Goal: Information Seeking & Learning: Learn about a topic

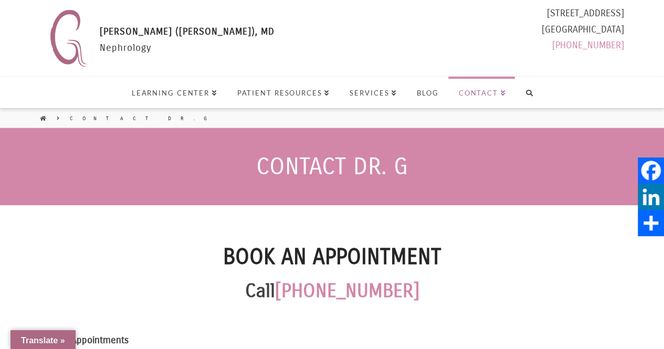
select select "Language Translate Widget"
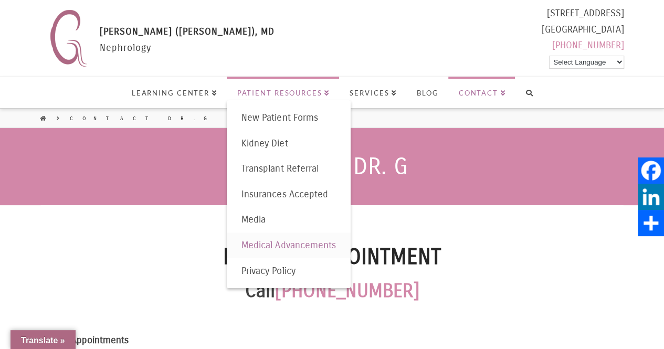
click at [292, 238] on link "Medical Advancements" at bounding box center [289, 246] width 124 height 26
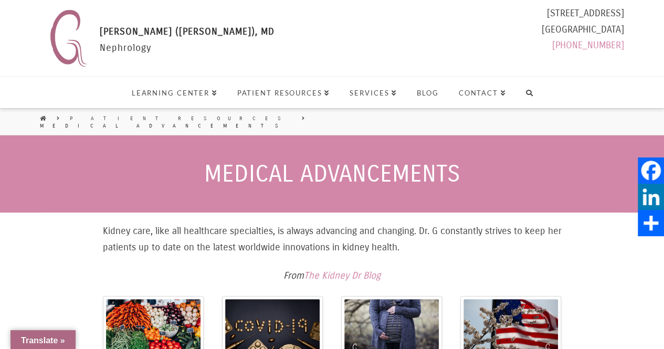
select select "Language Translate Widget"
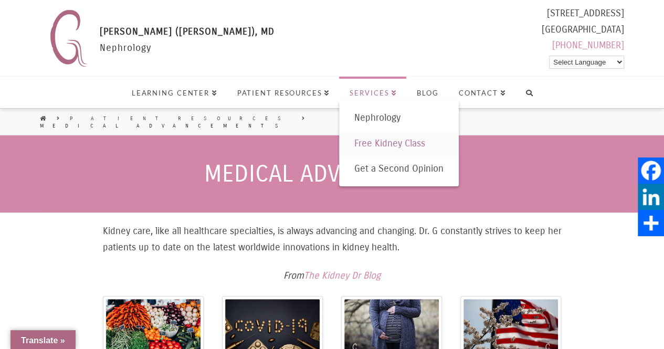
click at [361, 145] on span "Free Kidney Class" at bounding box center [389, 144] width 71 height 12
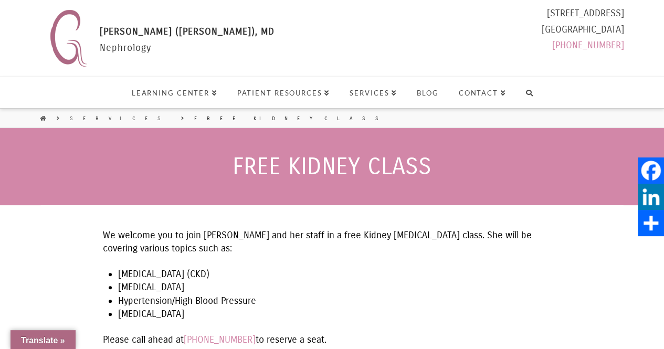
select select "Language Translate Widget"
drag, startPoint x: 626, startPoint y: 28, endPoint x: 616, endPoint y: 28, distance: 9.4
click at [616, 28] on header "Gaytri Manek (Formerly Gandotra), MD GAYTRI GANDOTRA (MANEK), MD Nephrology 111…" at bounding box center [332, 64] width 664 height 128
click at [495, 45] on div "Gaytri Manek (Formerly Gandotra), MD GAYTRI GANDOTRA (MANEK), MD Nephrology 111…" at bounding box center [334, 38] width 579 height 66
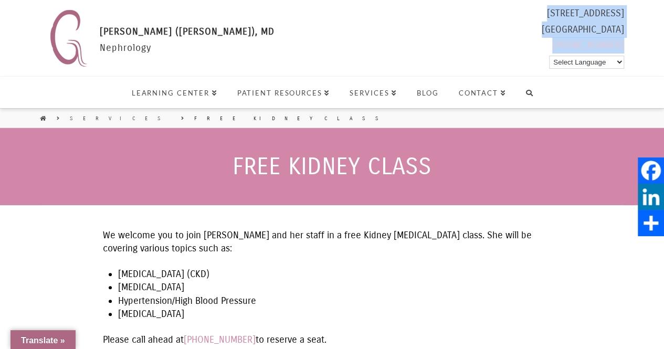
drag, startPoint x: 628, startPoint y: 47, endPoint x: 623, endPoint y: 44, distance: 5.7
click at [623, 44] on header "Gaytri Manek (Formerly Gandotra), MD GAYTRI GANDOTRA (MANEK), MD Nephrology 111…" at bounding box center [332, 64] width 664 height 128
click at [570, 22] on div "11180 Warner Ave Suite 271 Fountain Valley, CA 92708 (714) 435-0150 Select Lang…" at bounding box center [583, 31] width 82 height 52
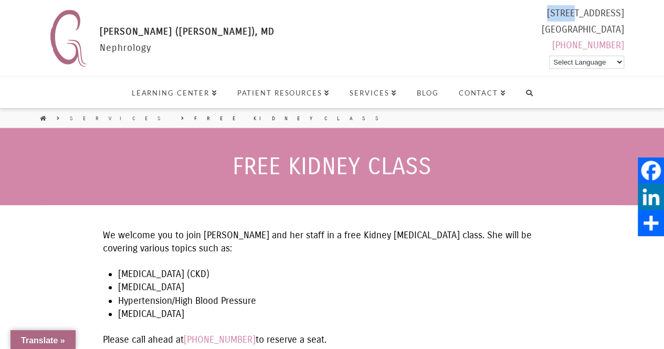
drag, startPoint x: 636, startPoint y: 47, endPoint x: 524, endPoint y: 14, distance: 116.4
click at [524, 14] on header "Gaytri Manek (Formerly Gandotra), MD GAYTRI GANDOTRA (MANEK), MD Nephrology 111…" at bounding box center [332, 64] width 664 height 128
click at [476, 6] on div "Gaytri Manek (Formerly Gandotra), MD GAYTRI GANDOTRA (MANEK), MD Nephrology 111…" at bounding box center [334, 38] width 579 height 66
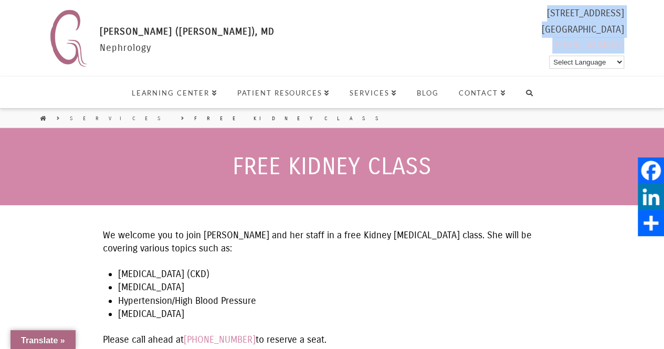
drag, startPoint x: 501, startPoint y: 10, endPoint x: 622, endPoint y: 43, distance: 125.0
click at [622, 43] on div "Gaytri Manek (Formerly Gandotra), MD GAYTRI GANDOTRA (MANEK), MD Nephrology 111…" at bounding box center [334, 38] width 579 height 66
copy div "11180 Warner Ave Suite 271 Fountain Valley, CA 92708 (714) 435-0150"
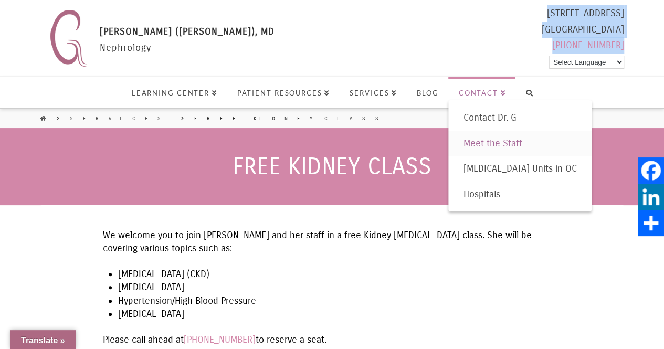
click at [477, 144] on span "Meet the Staff" at bounding box center [492, 144] width 59 height 12
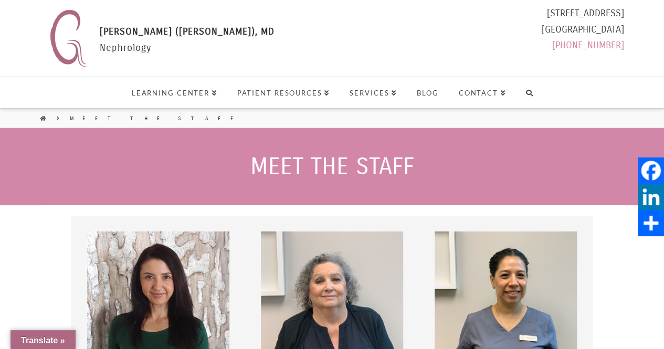
select select "Language Translate Widget"
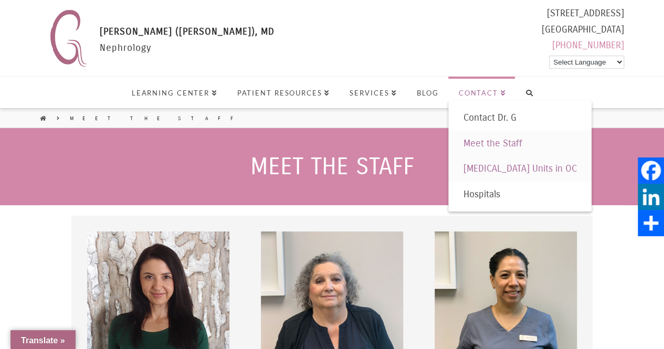
click at [481, 170] on span "[MEDICAL_DATA] Units in OC" at bounding box center [519, 169] width 113 height 12
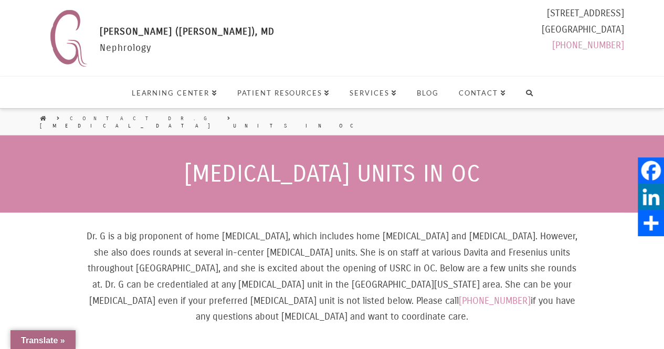
select select "Language Translate Widget"
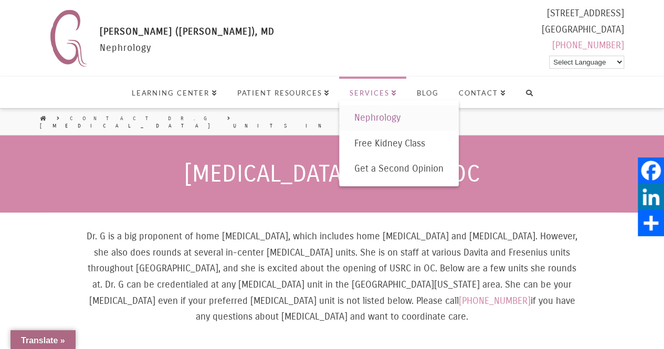
click at [366, 119] on span "Nephrology" at bounding box center [377, 118] width 46 height 12
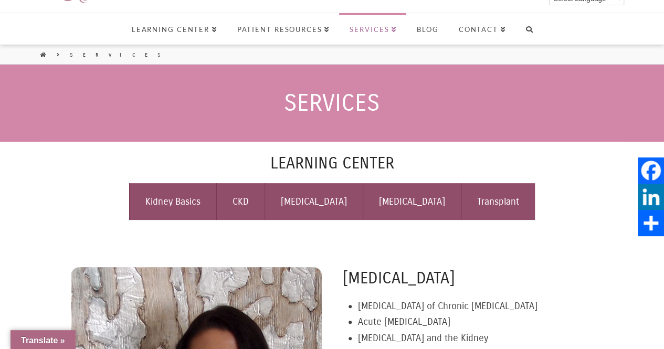
scroll to position [61, 0]
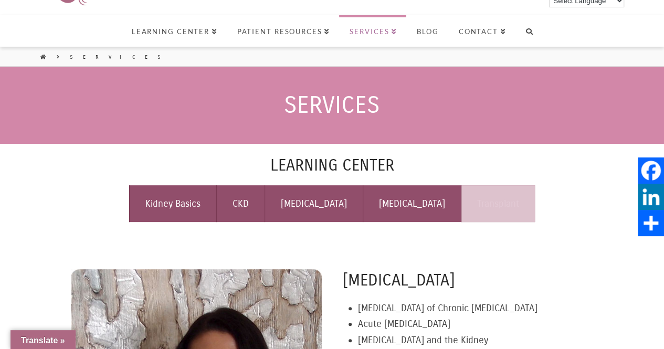
click at [467, 203] on link "Transplant" at bounding box center [498, 203] width 74 height 37
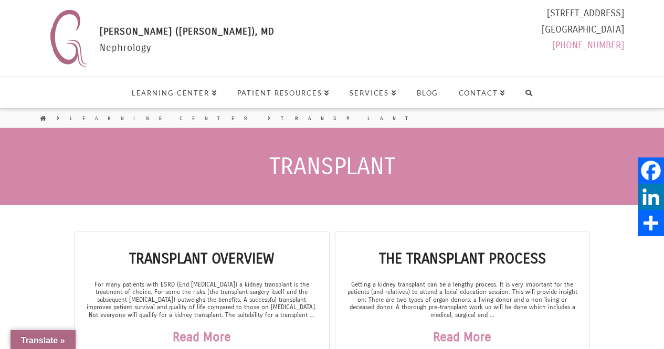
scroll to position [57, 0]
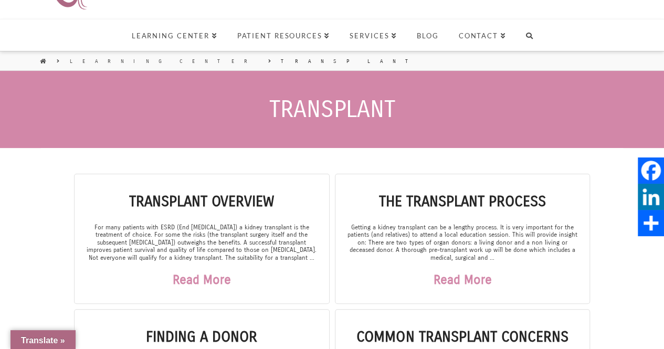
select select "Language Translate Widget"
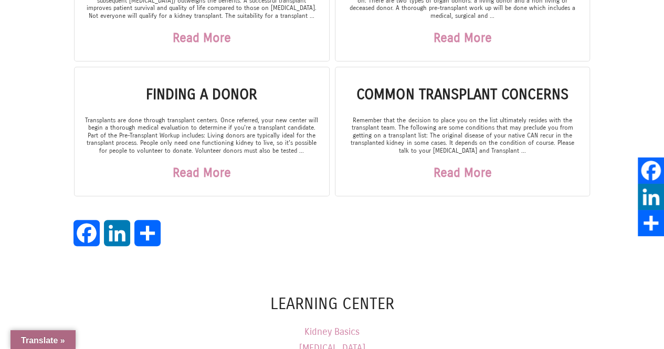
scroll to position [300, 0]
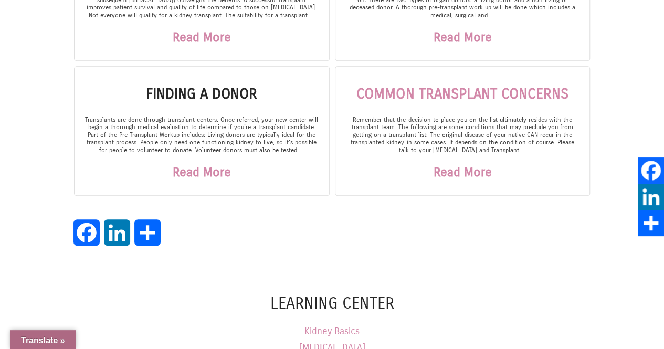
click at [452, 87] on link "Common Transplant Concerns" at bounding box center [462, 94] width 212 height 18
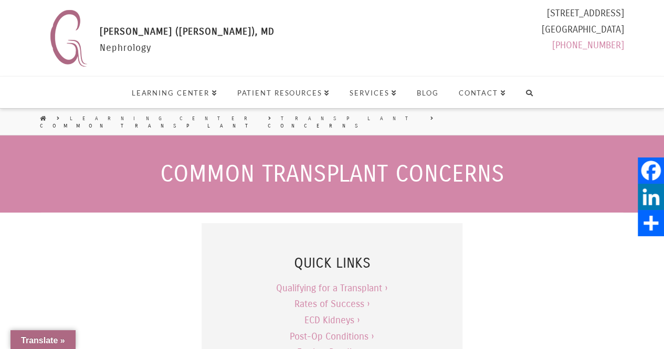
select select "Language Translate Widget"
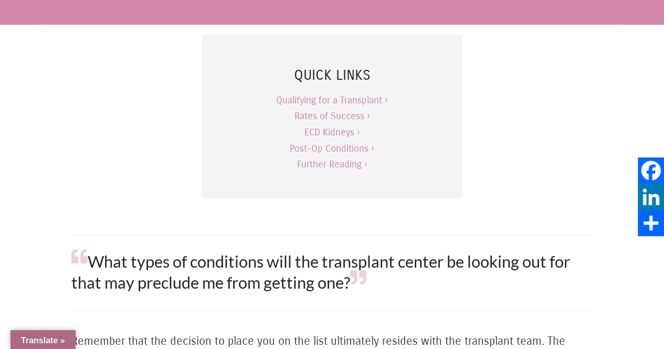
scroll to position [187, 0]
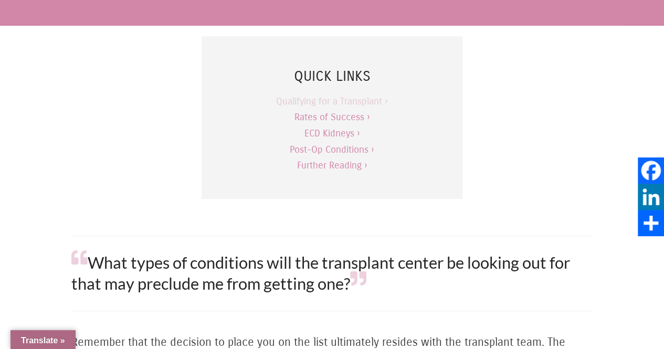
click at [331, 96] on link "Qualifying for a Transplant ›" at bounding box center [332, 102] width 112 height 12
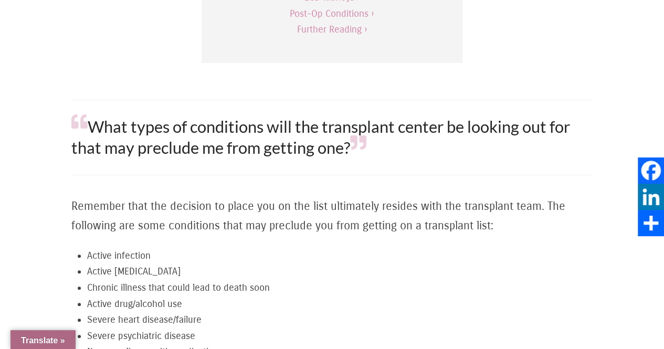
scroll to position [265, 0]
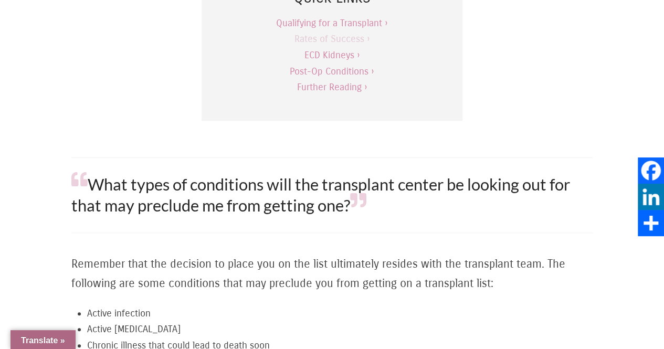
click at [320, 33] on link "Rates of Success ›" at bounding box center [332, 39] width 76 height 12
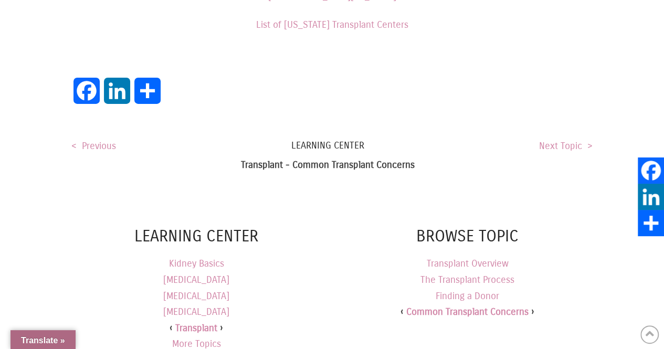
scroll to position [1918, 0]
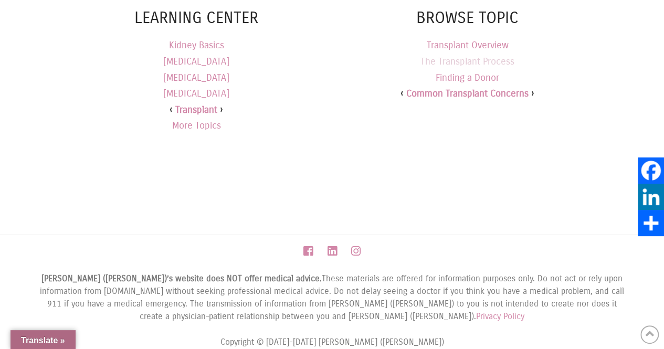
click at [489, 56] on link "The Transplant Process" at bounding box center [467, 62] width 94 height 12
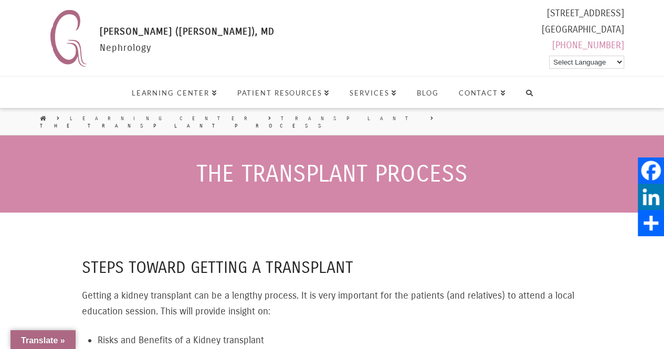
click at [122, 33] on span "[PERSON_NAME] ([PERSON_NAME]), MD" at bounding box center [187, 32] width 175 height 12
click at [76, 33] on img at bounding box center [68, 38] width 47 height 66
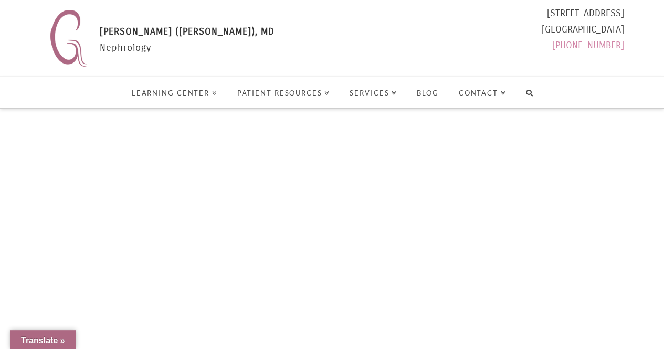
select select "Language Translate Widget"
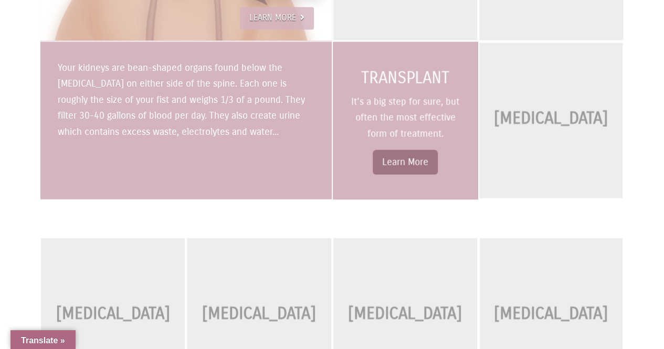
scroll to position [1034, 0]
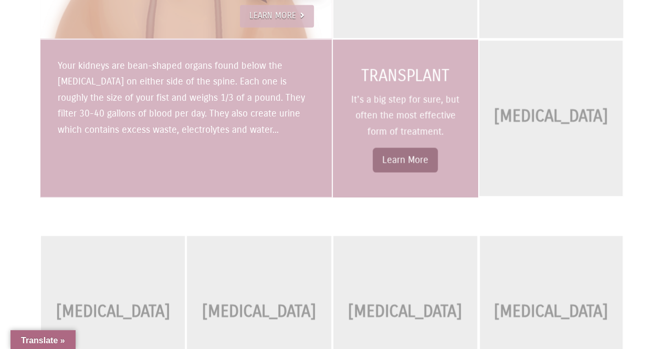
click at [387, 92] on p "It's a big step for sure, but often the most effective form of treatment." at bounding box center [405, 116] width 116 height 48
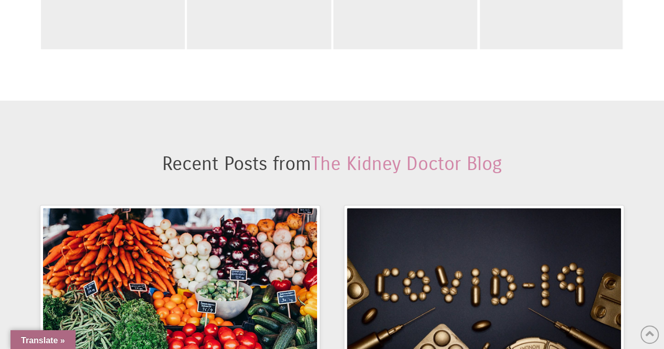
scroll to position [1392, 0]
